Goal: Information Seeking & Learning: Check status

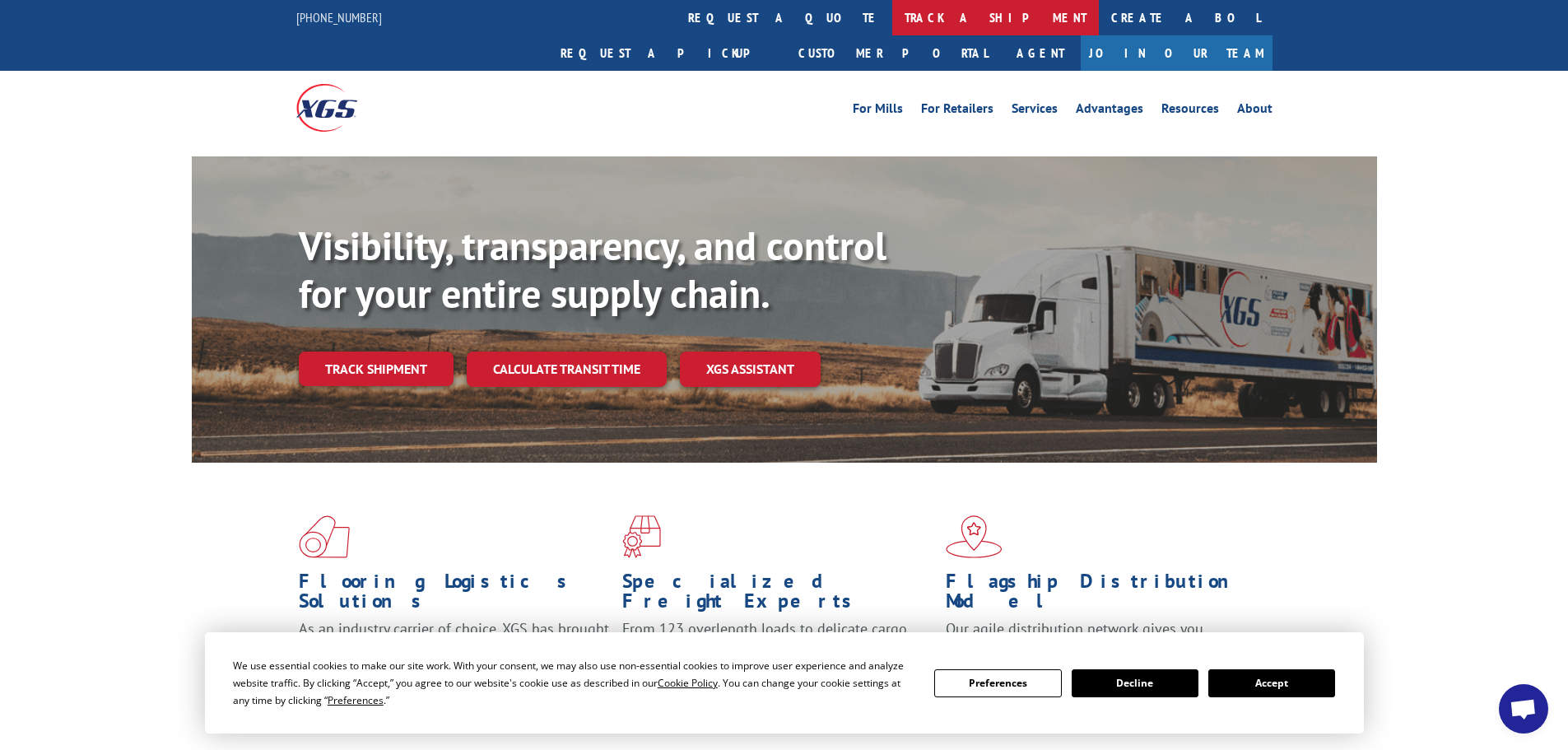
click at [892, 23] on link "track a shipment" at bounding box center [995, 17] width 206 height 35
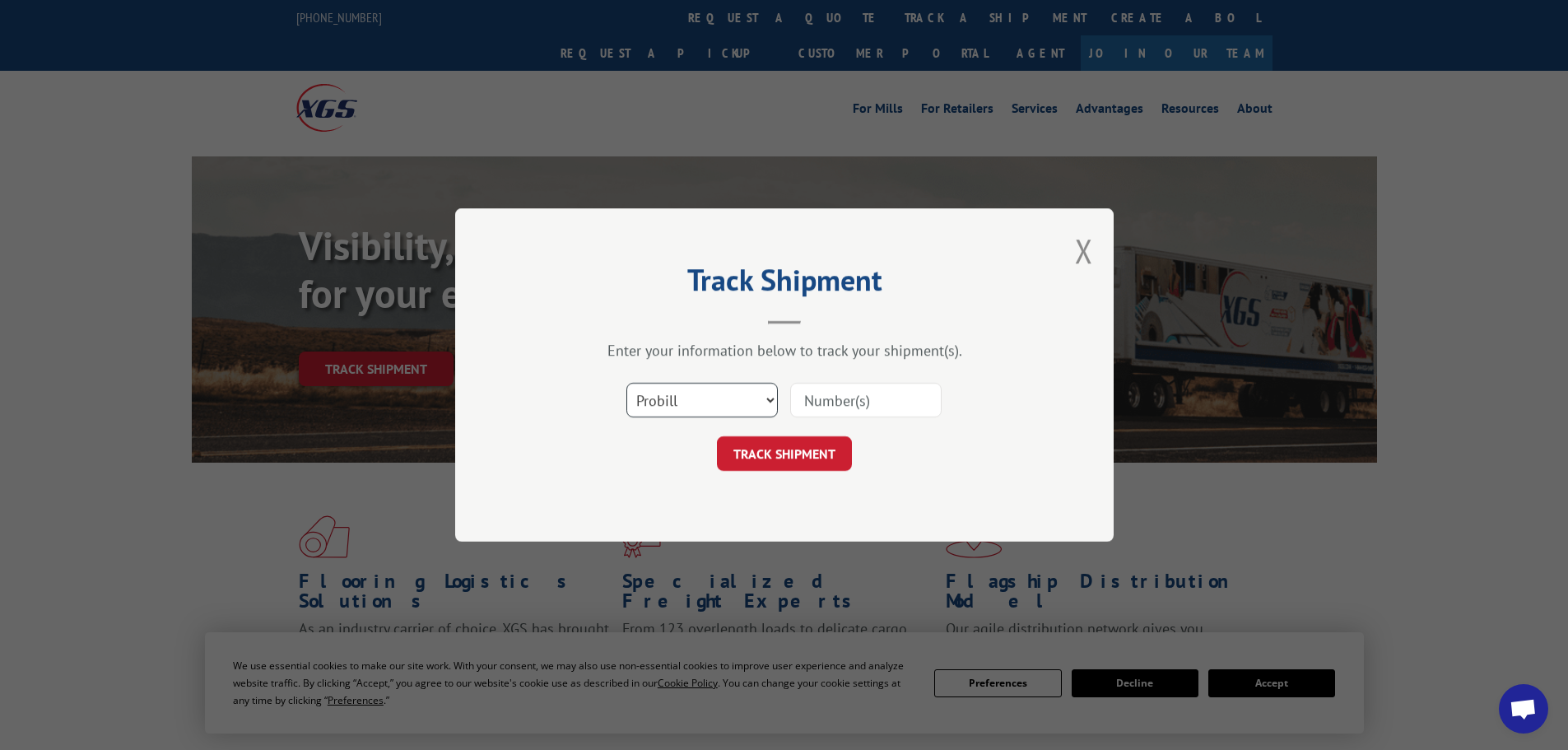
click at [715, 396] on select "Select category... Probill BOL PO" at bounding box center [702, 400] width 152 height 35
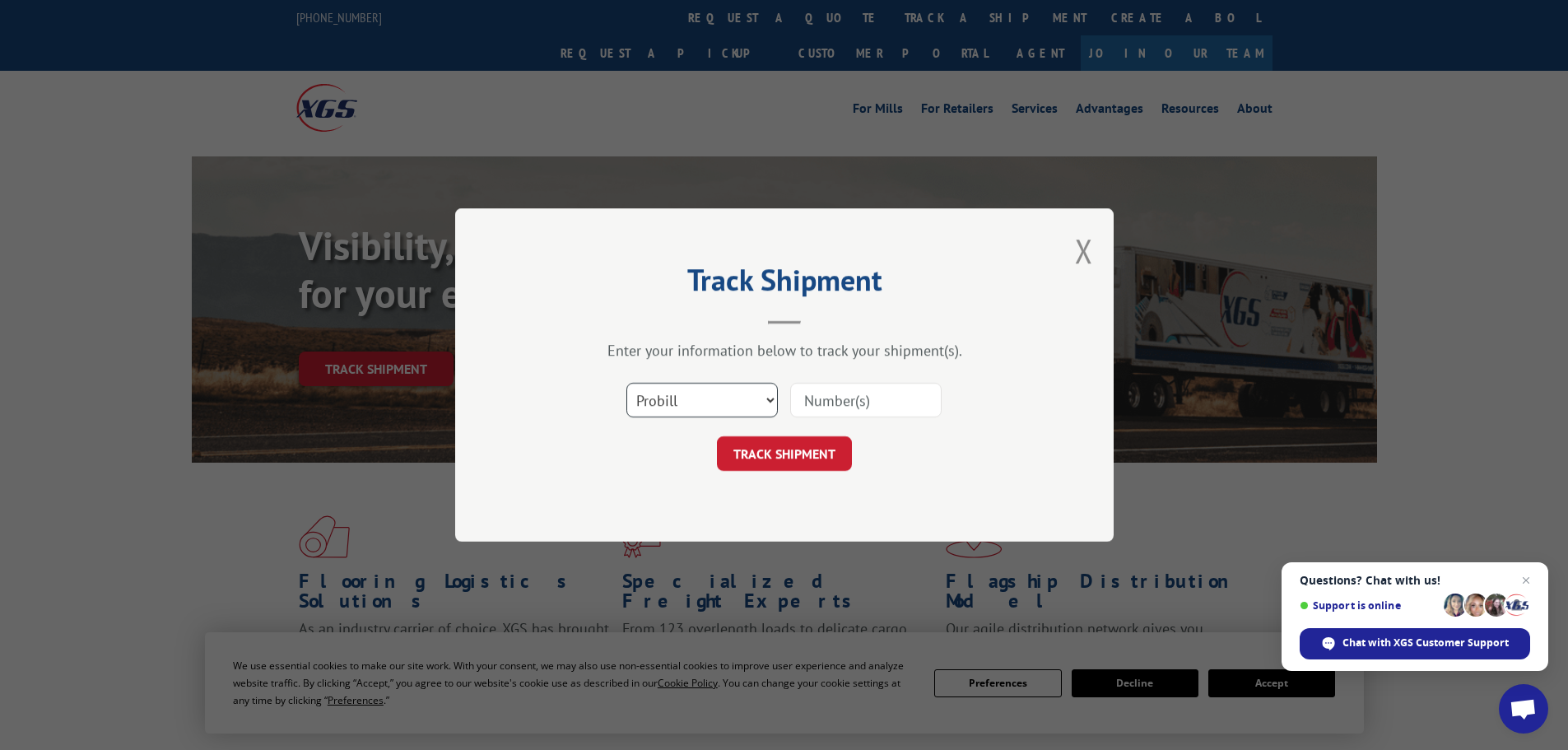
select select "po"
click at [626, 382] on select "Select category... Probill BOL PO" at bounding box center [702, 400] width 152 height 35
paste input "02528420"
type input "02528420"
click at [807, 461] on button "TRACK SHIPMENT" at bounding box center [784, 453] width 135 height 35
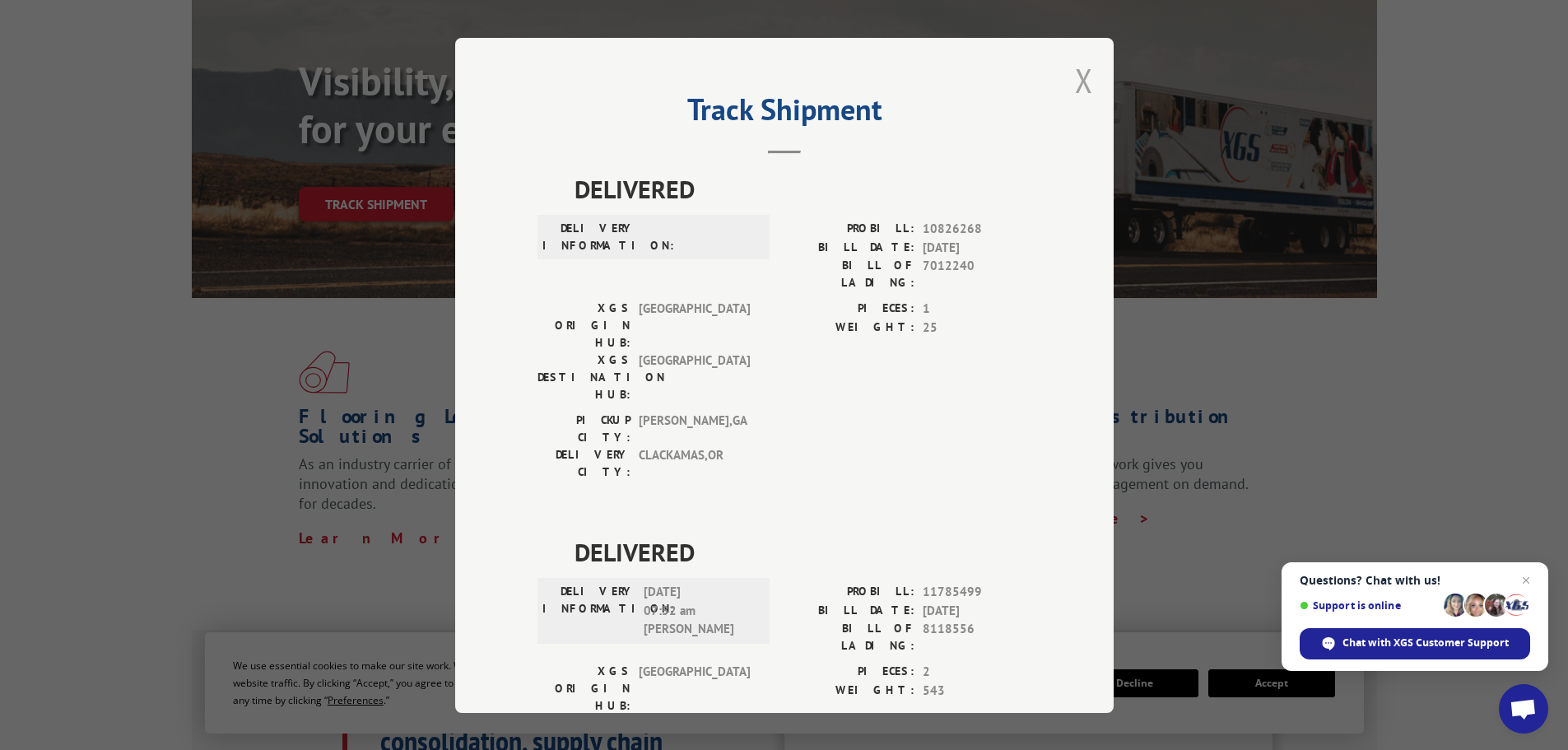
click at [1075, 79] on button "Close modal" at bounding box center [1084, 80] width 18 height 44
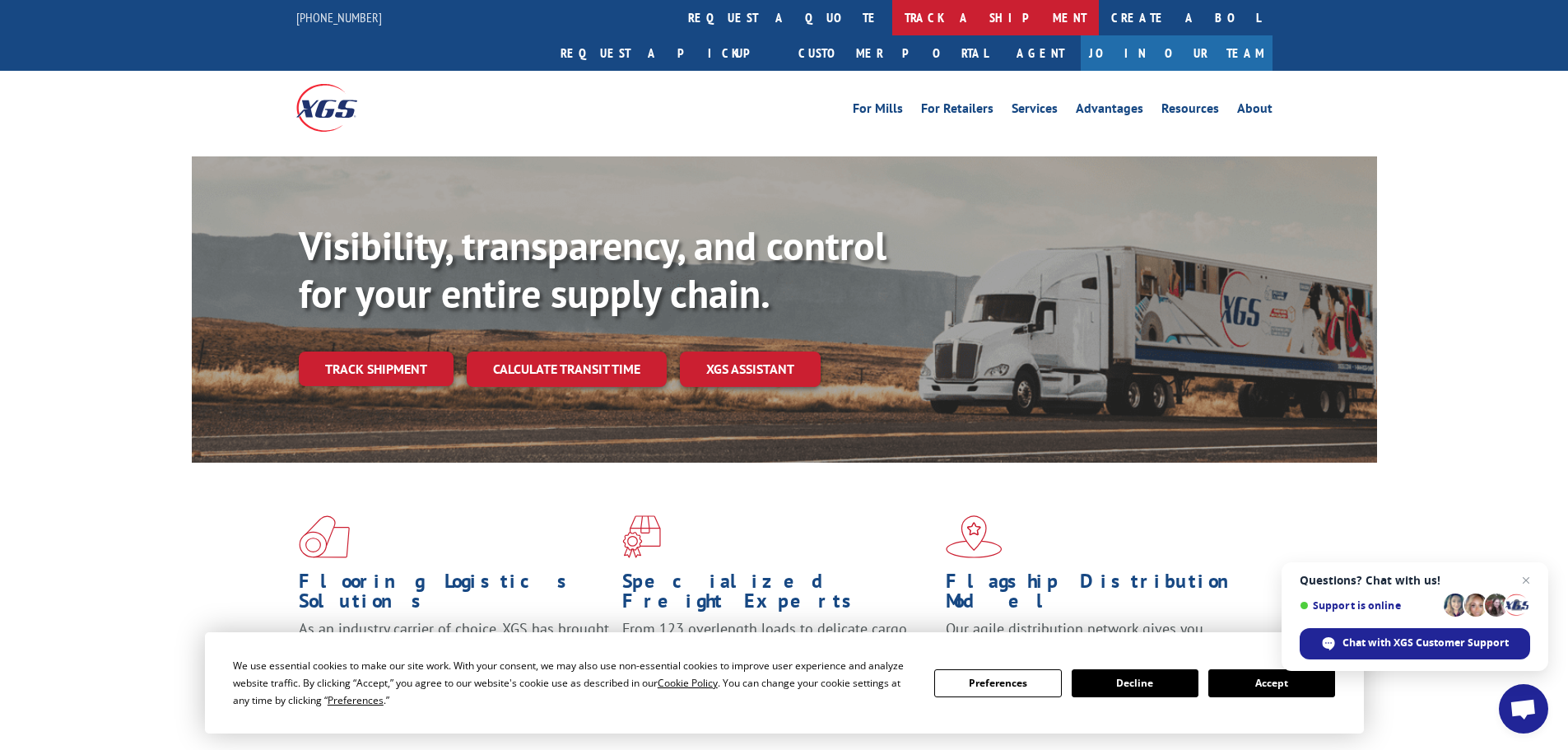
click at [892, 27] on link "track a shipment" at bounding box center [995, 17] width 206 height 35
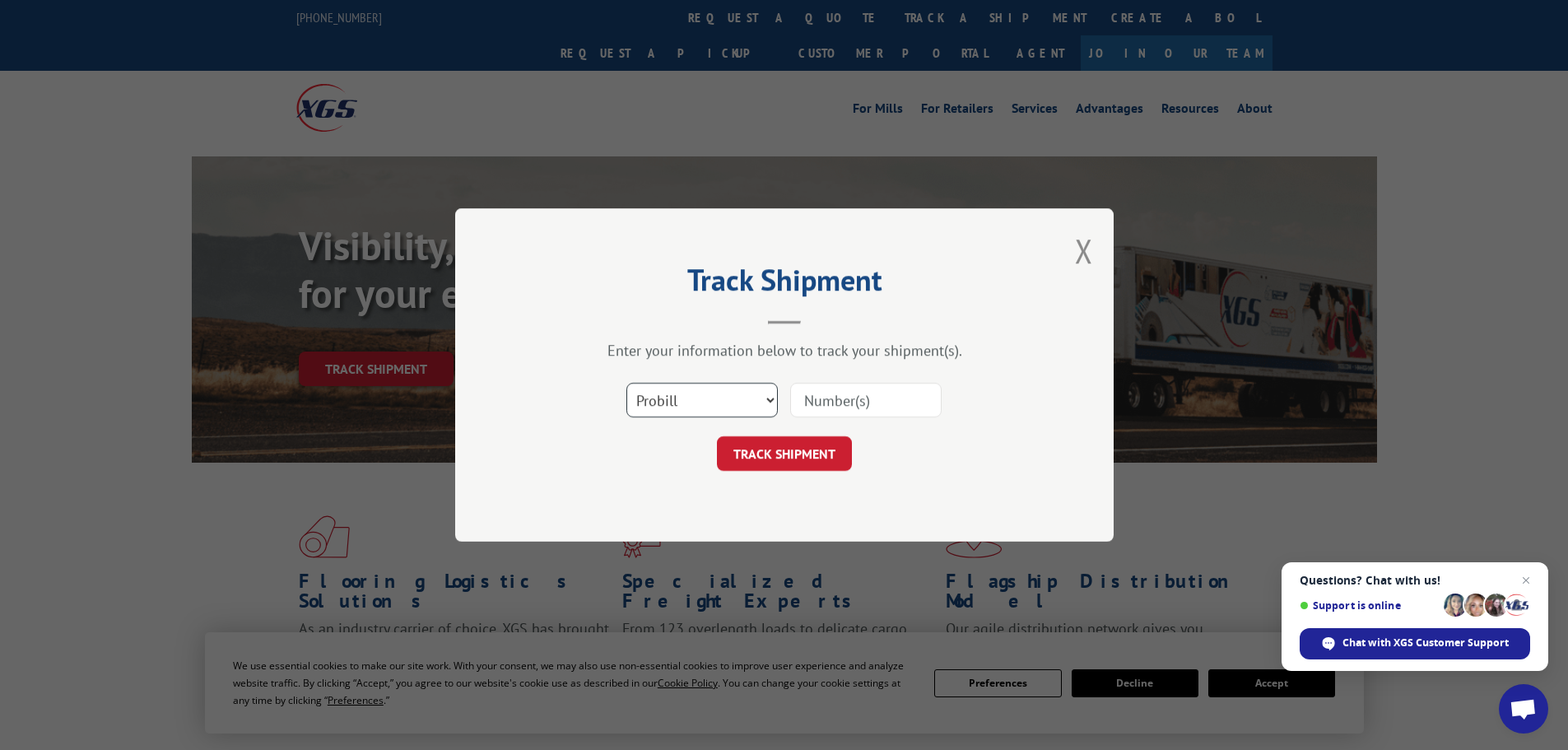
click at [712, 397] on select "Select category... Probill BOL PO" at bounding box center [702, 400] width 152 height 35
select select "po"
click at [626, 382] on select "Select category... Probill BOL PO" at bounding box center [702, 400] width 152 height 35
paste input "02528405"
type input "02528405"
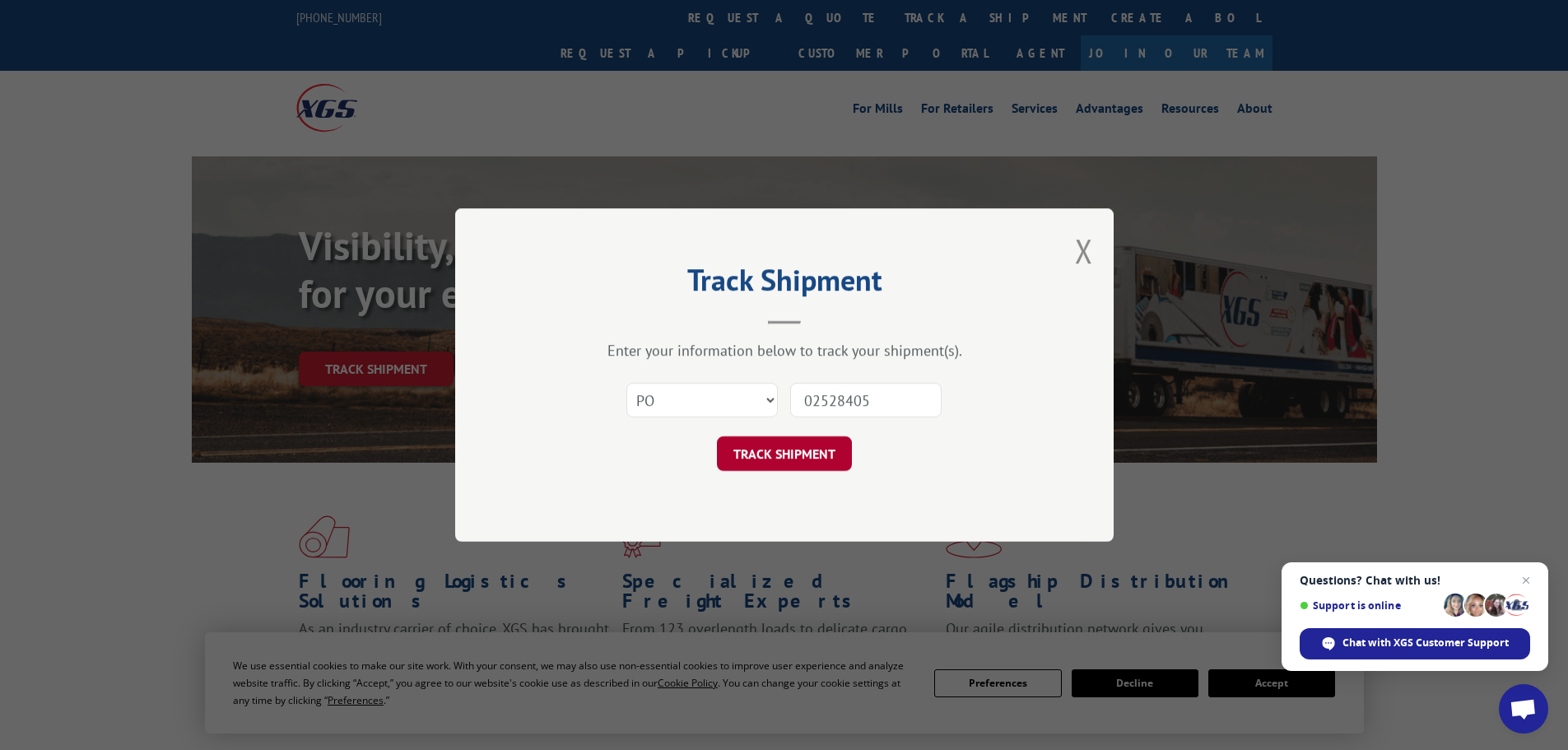
click at [814, 457] on button "TRACK SHIPMENT" at bounding box center [784, 453] width 135 height 35
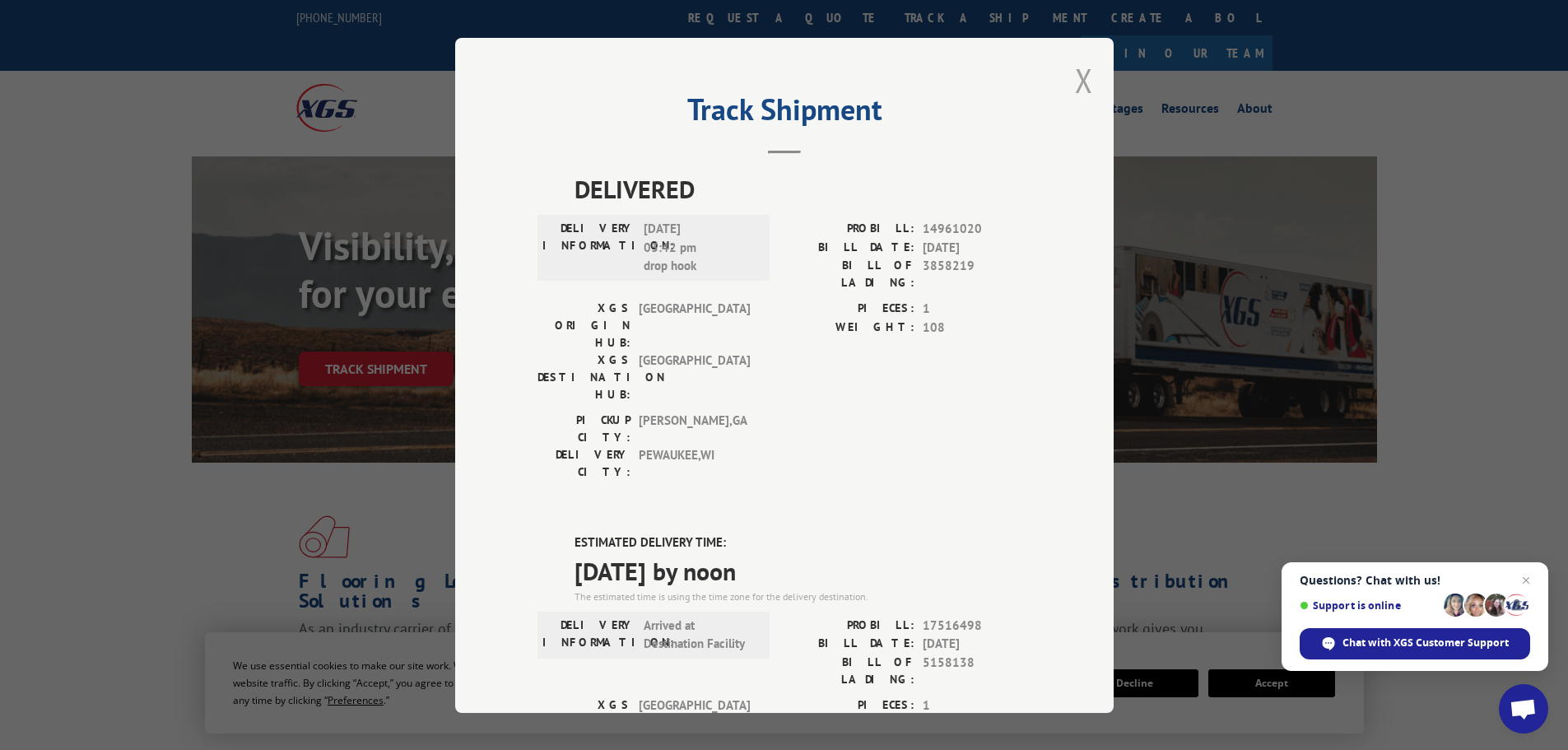
click at [1075, 76] on button "Close modal" at bounding box center [1084, 80] width 18 height 44
